Goal: Task Accomplishment & Management: Manage account settings

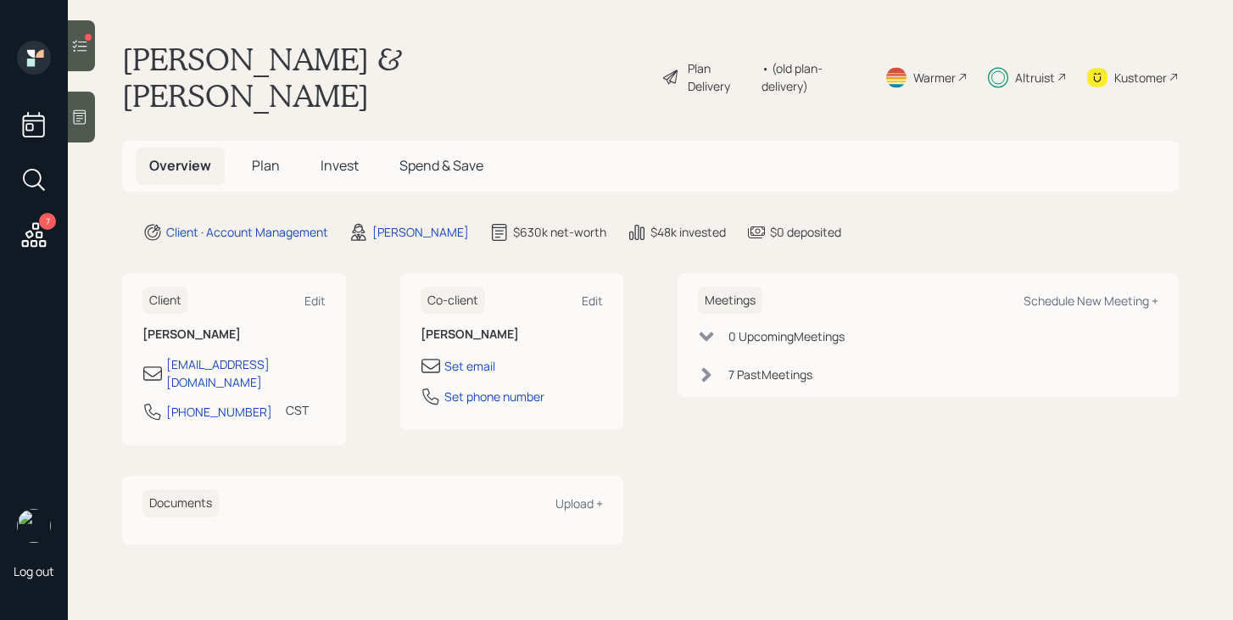
click at [92, 55] on div at bounding box center [81, 45] width 27 height 51
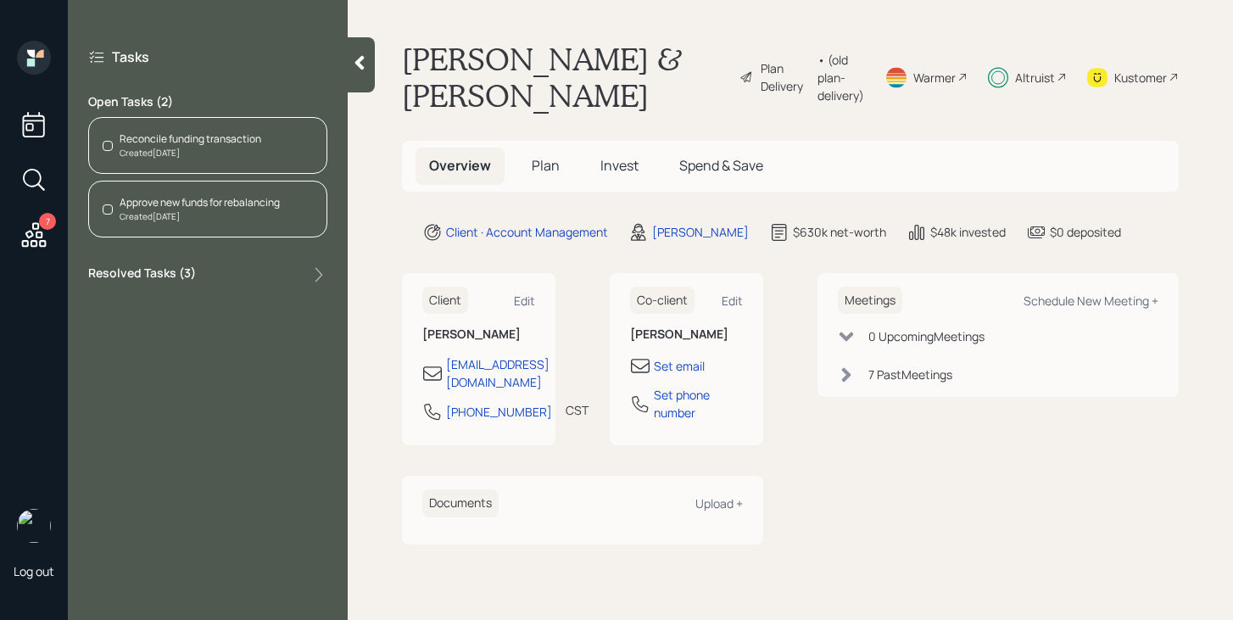
click at [251, 153] on div "Created [DATE]" at bounding box center [191, 153] width 142 height 13
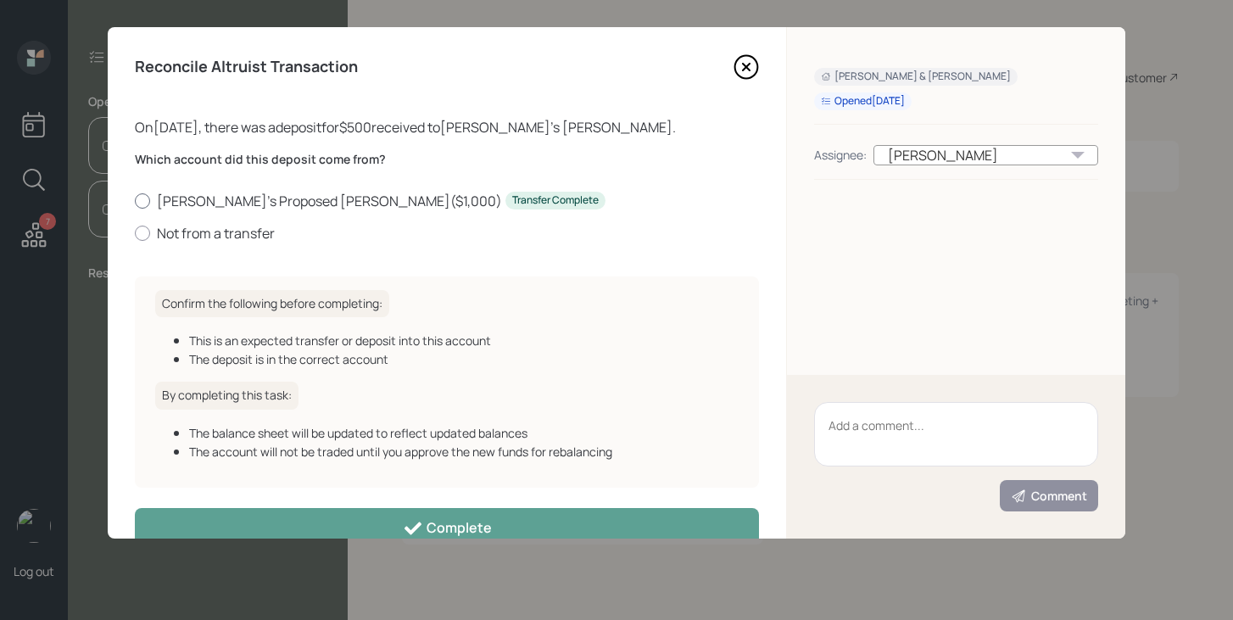
click at [198, 198] on label "[PERSON_NAME]'s Proposed [PERSON_NAME] ( $1,000 ) Transfer Complete" at bounding box center [447, 201] width 624 height 19
click at [135, 200] on input "[PERSON_NAME]'s Proposed [PERSON_NAME] ( $1,000 ) Transfer Complete" at bounding box center [134, 200] width 1 height 1
radio input "true"
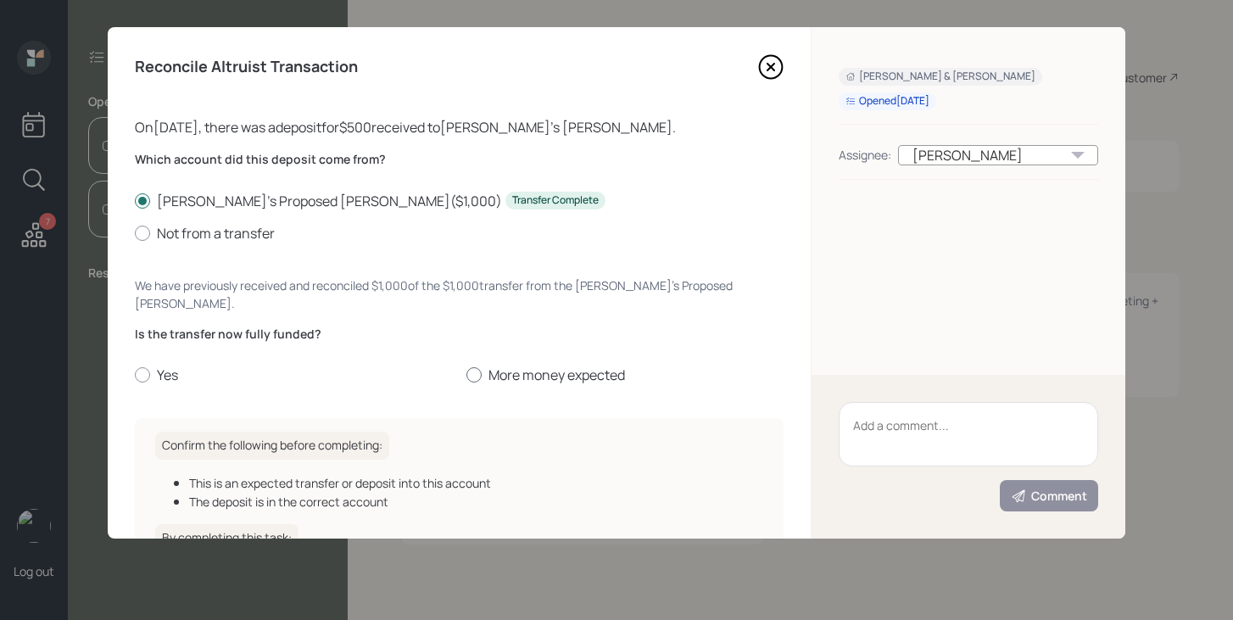
click at [505, 365] on label "More money expected" at bounding box center [625, 374] width 318 height 19
click at [466, 375] on input "More money expected" at bounding box center [465, 375] width 1 height 1
radio input "true"
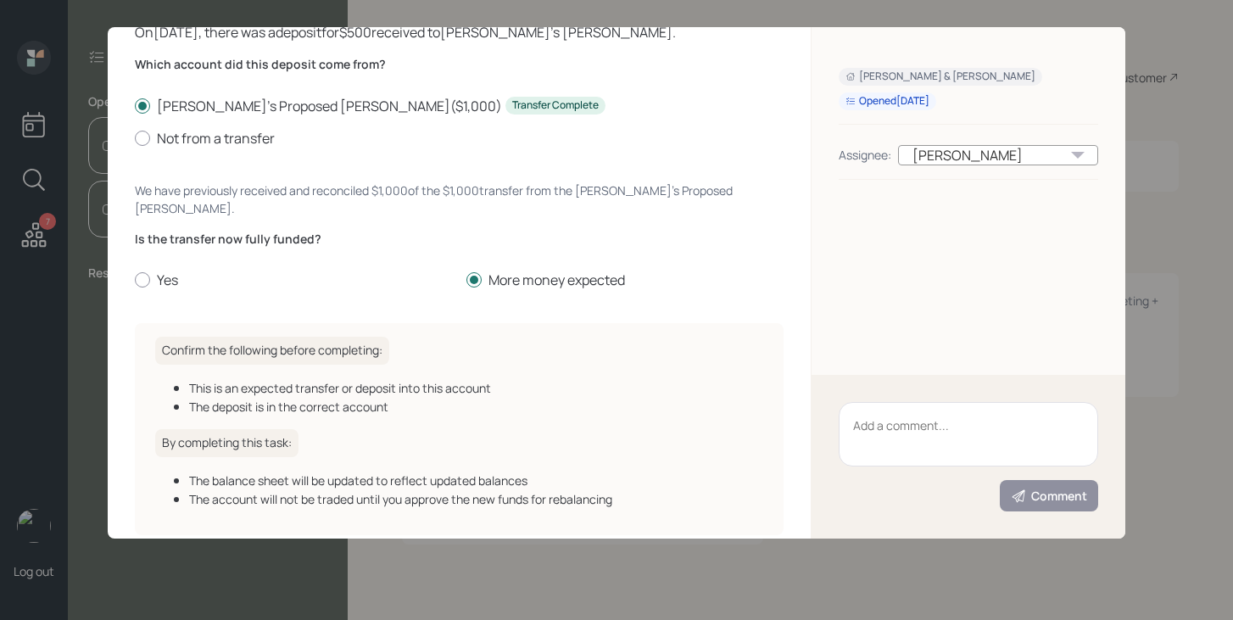
scroll to position [160, 0]
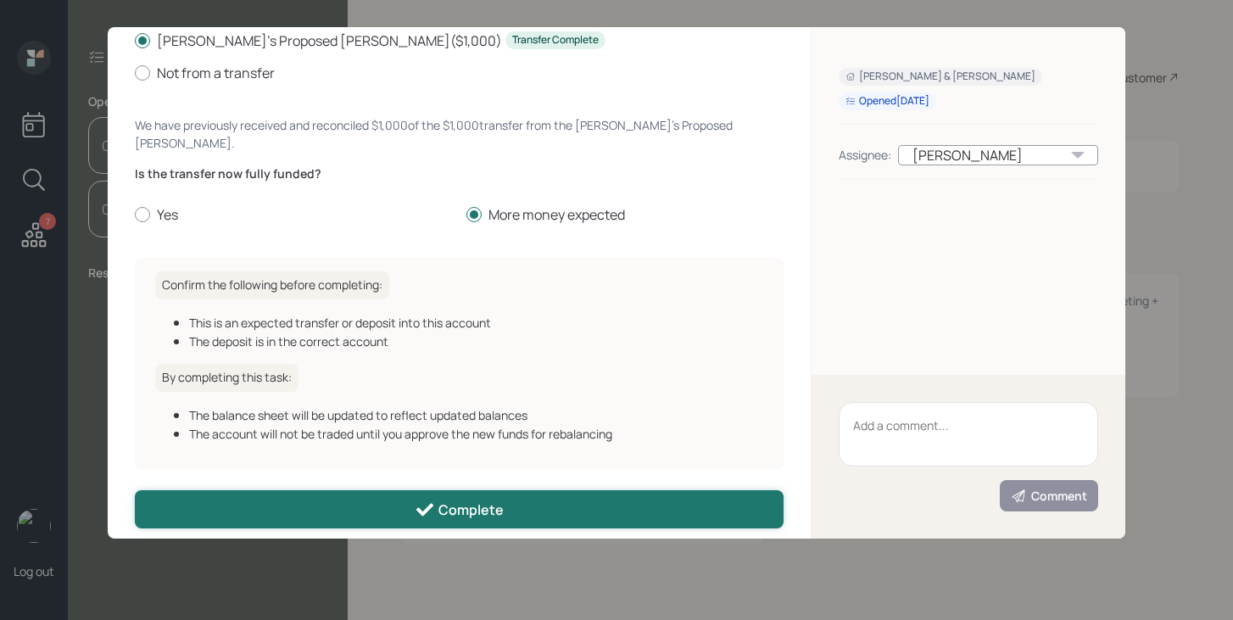
click at [387, 493] on button "Complete" at bounding box center [459, 509] width 649 height 38
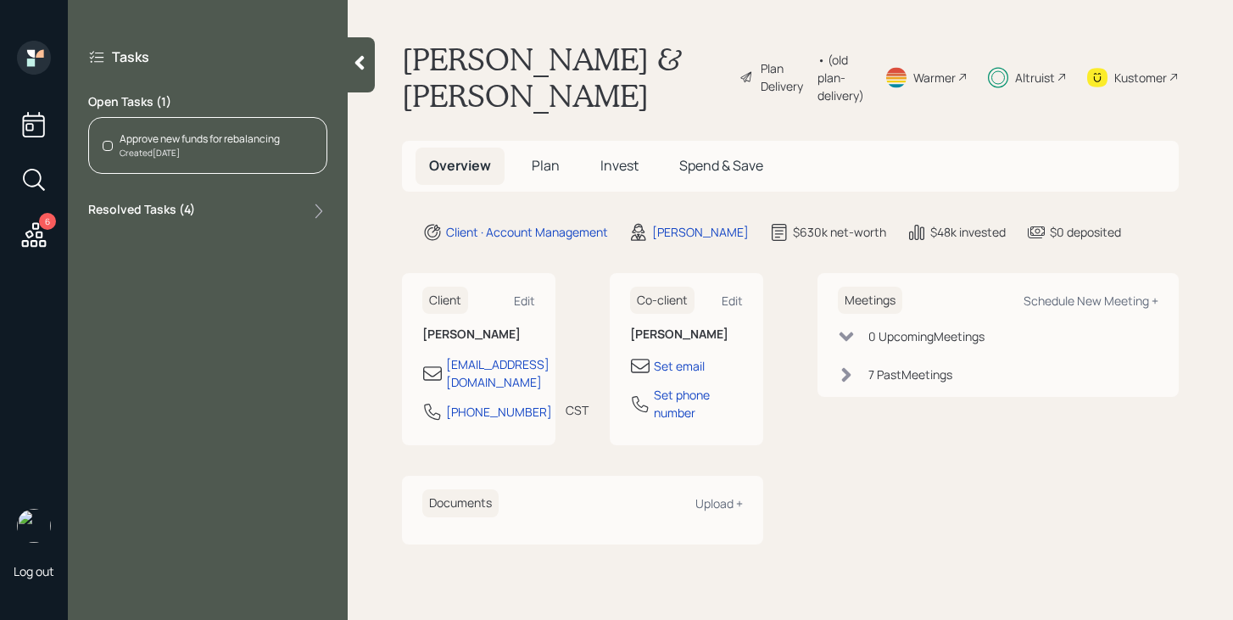
click at [255, 148] on div "Created [DATE]" at bounding box center [200, 153] width 160 height 13
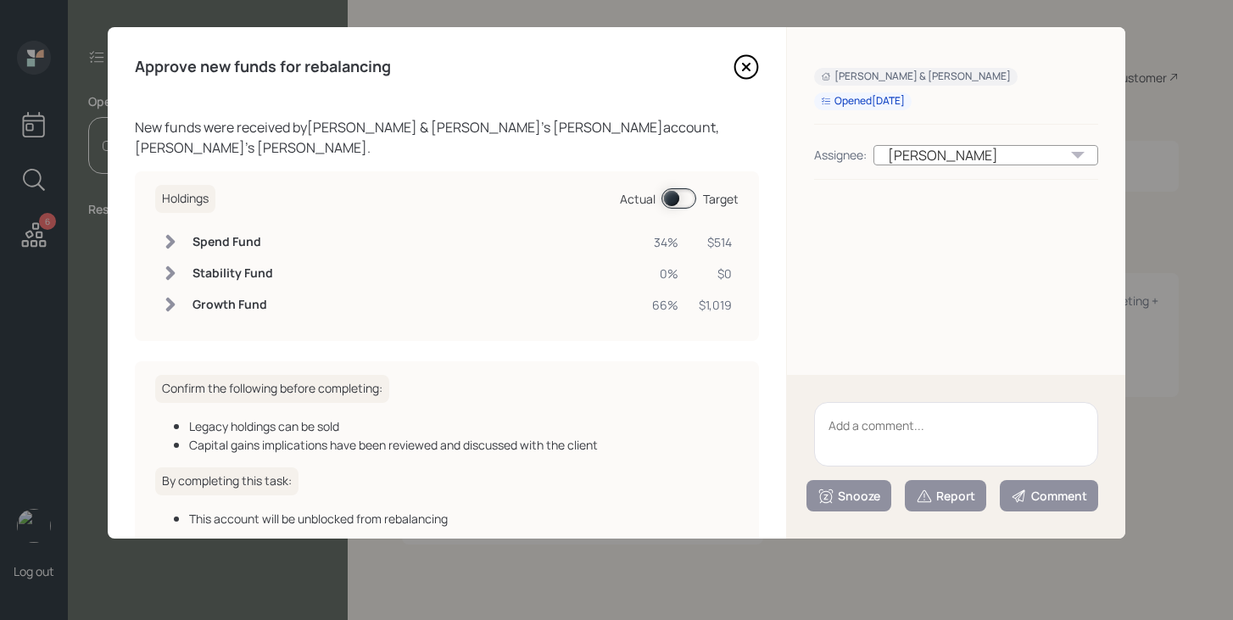
scroll to position [81, 0]
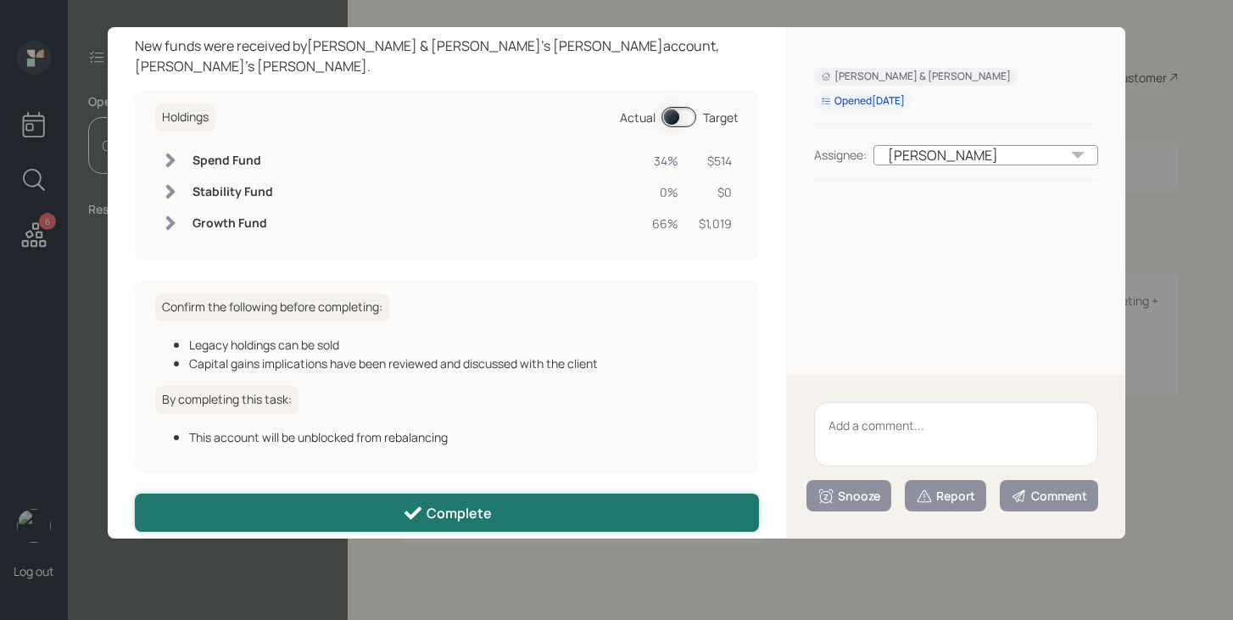
click at [407, 503] on icon at bounding box center [413, 513] width 20 height 20
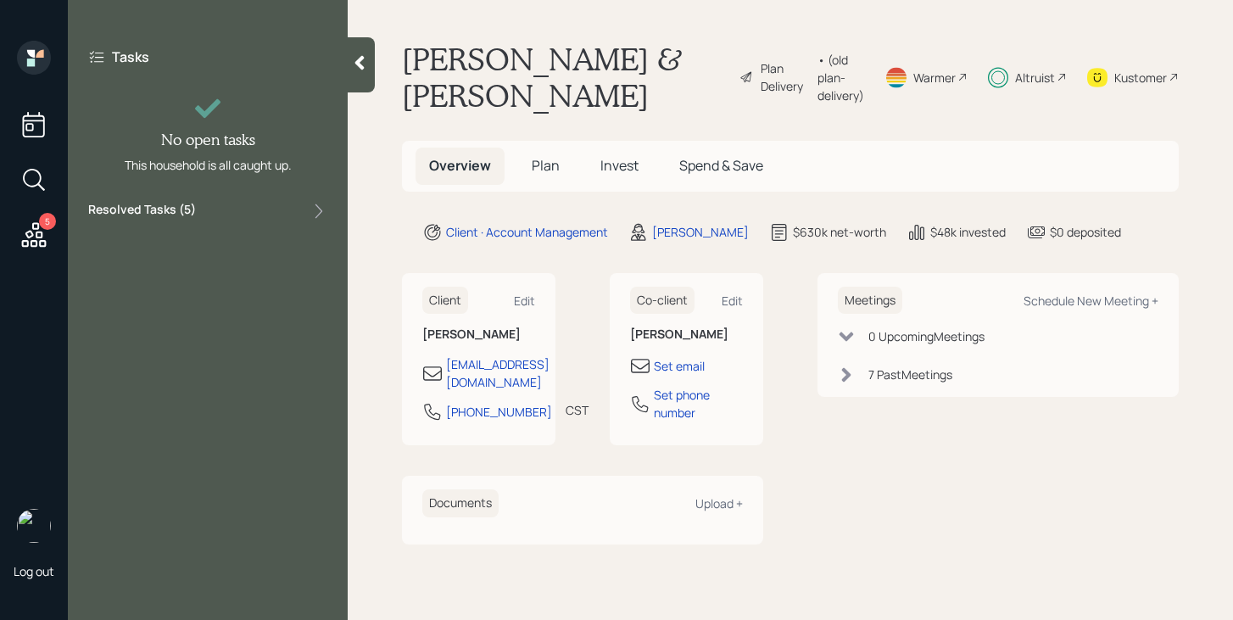
click at [362, 56] on icon at bounding box center [359, 63] width 9 height 14
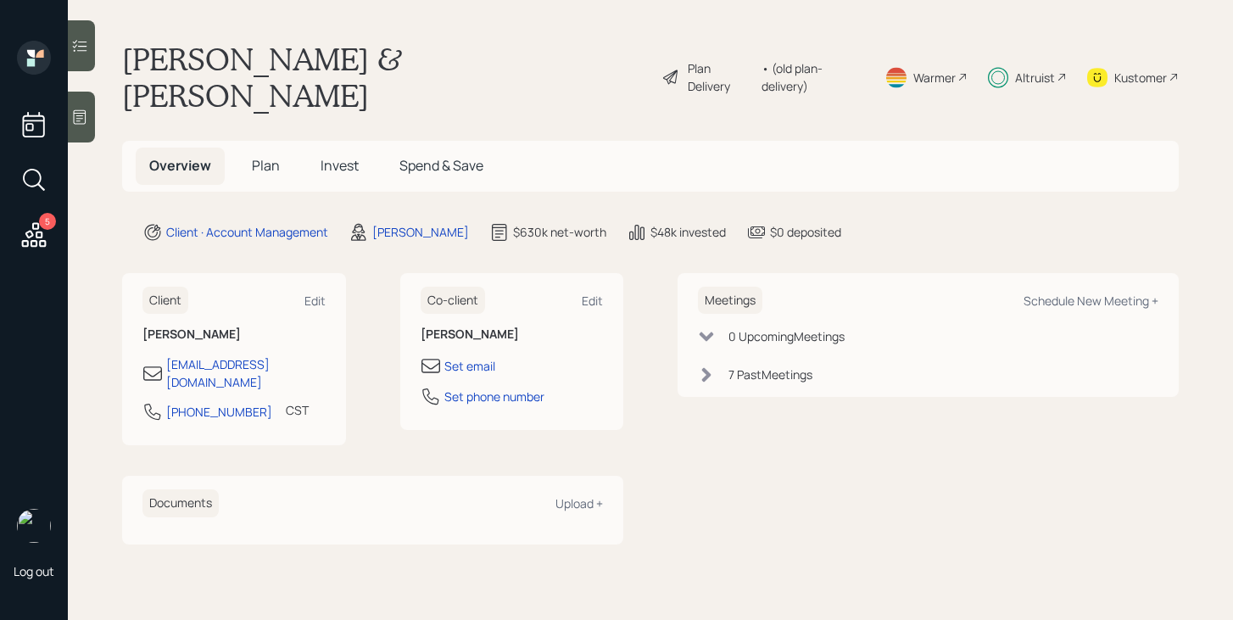
click at [39, 235] on icon at bounding box center [34, 235] width 31 height 31
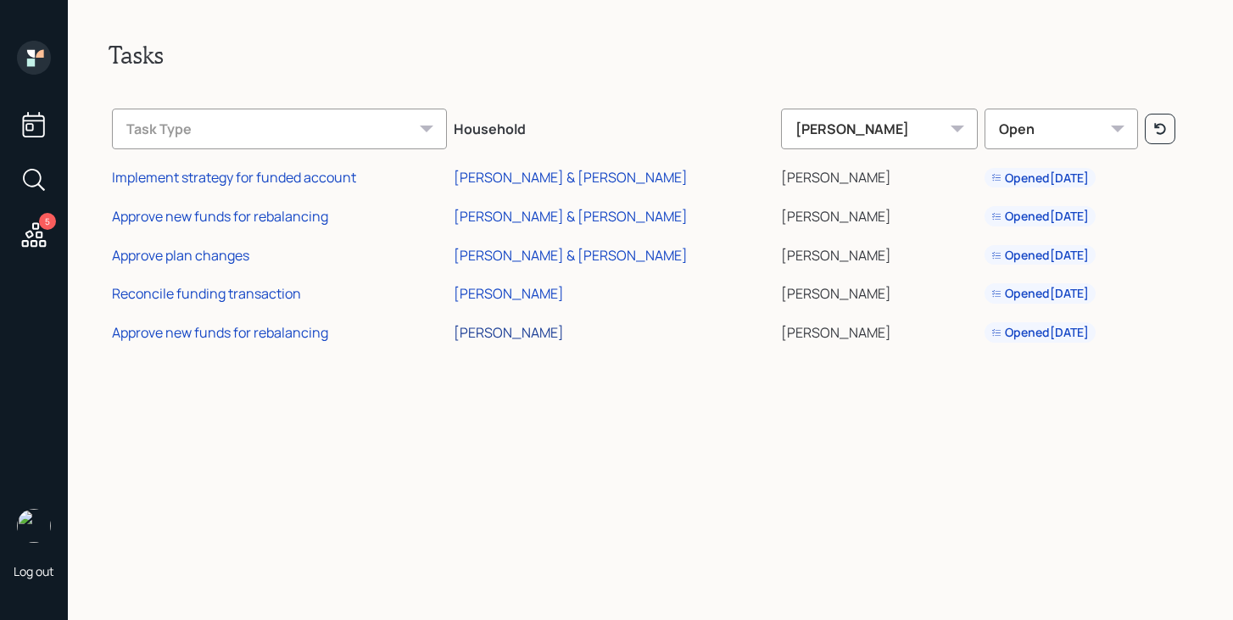
click at [495, 325] on div "[PERSON_NAME]" at bounding box center [509, 332] width 110 height 19
